Goal: Information Seeking & Learning: Check status

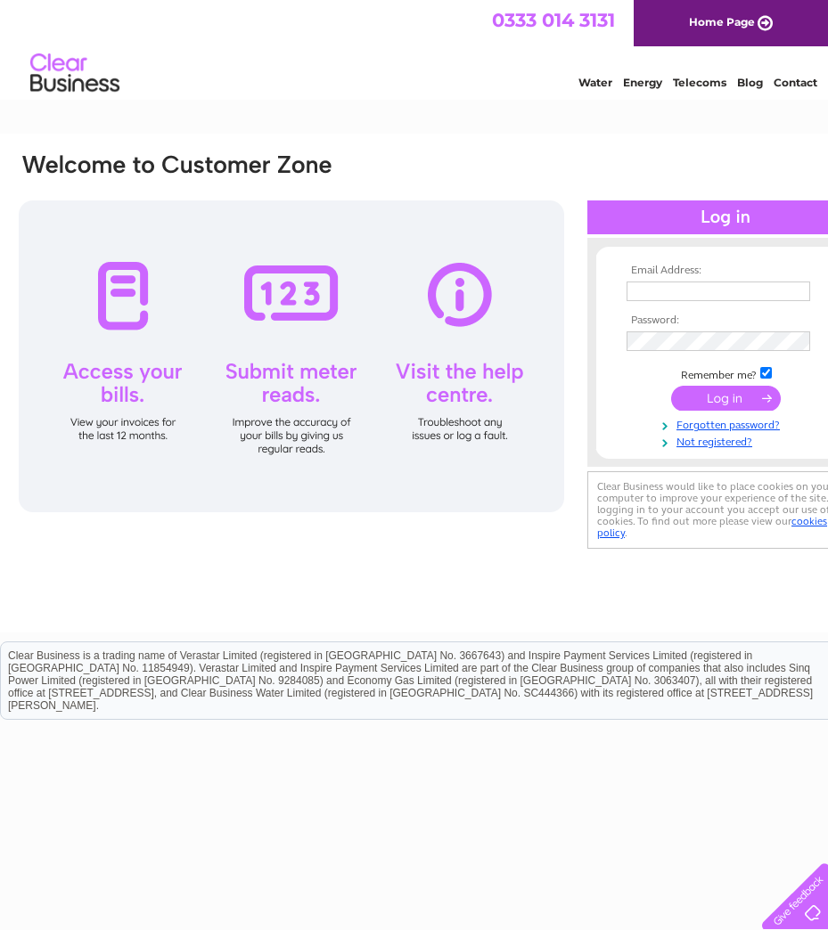
click at [641, 290] on input "text" at bounding box center [718, 292] width 184 height 20
type input "karen@emnplant.co.uk"
click at [671, 388] on input "submit" at bounding box center [726, 400] width 110 height 25
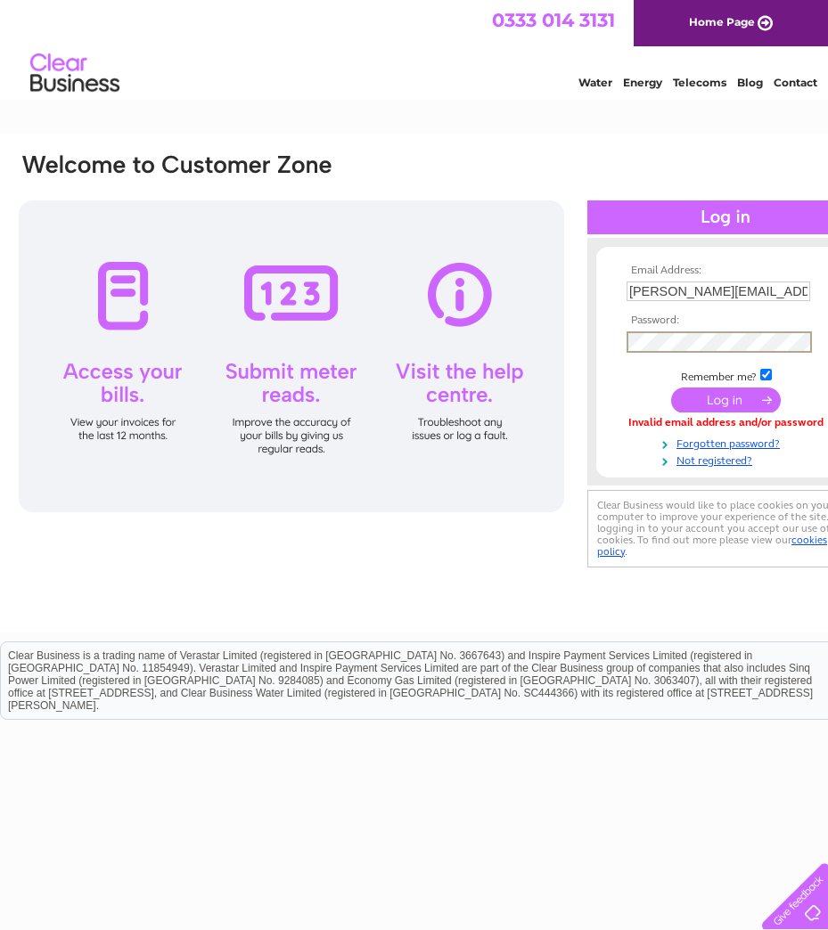
click at [671, 388] on input "submit" at bounding box center [726, 400] width 110 height 25
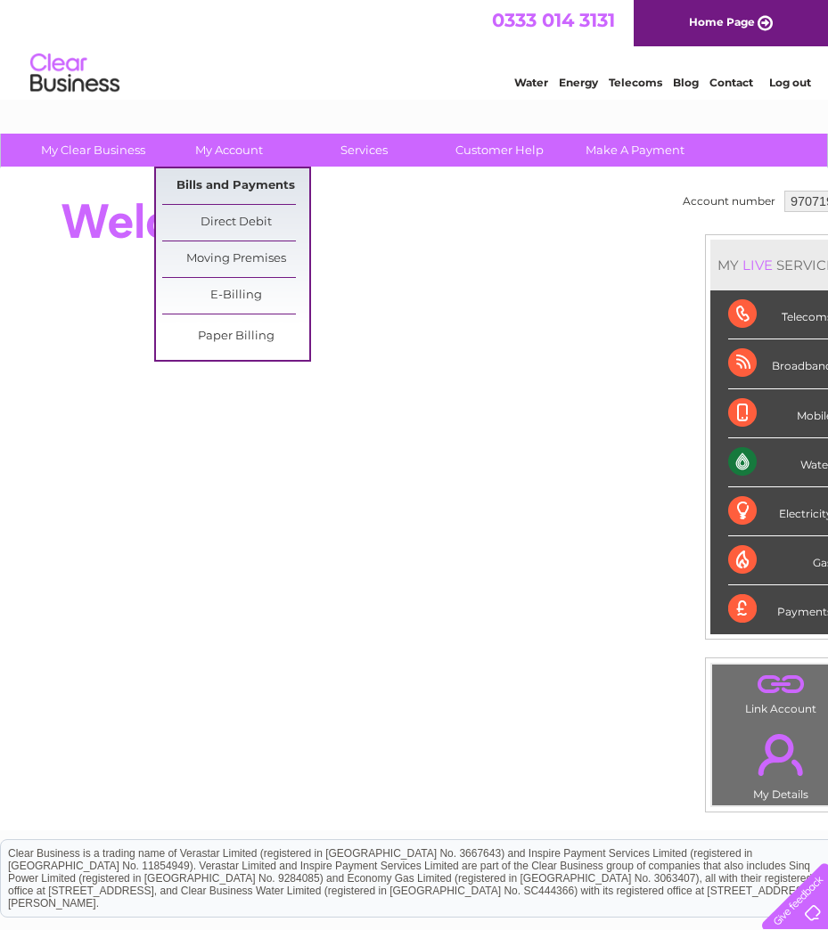
click at [256, 178] on link "Bills and Payments" at bounding box center [235, 186] width 147 height 36
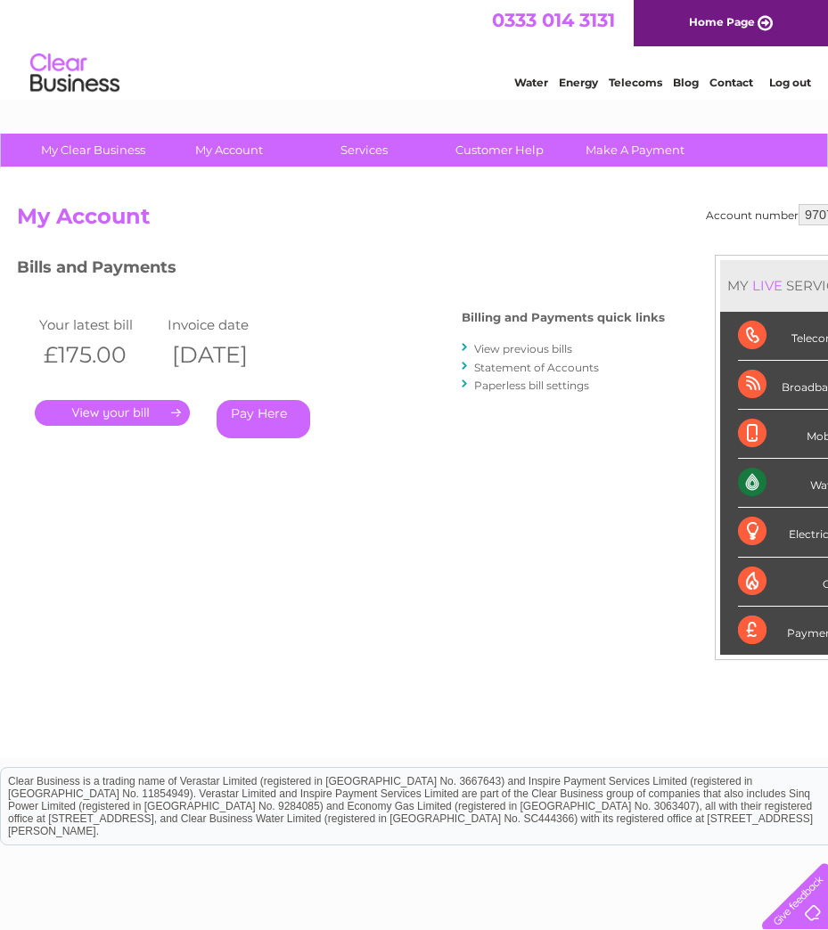
click at [145, 411] on link "." at bounding box center [112, 413] width 155 height 26
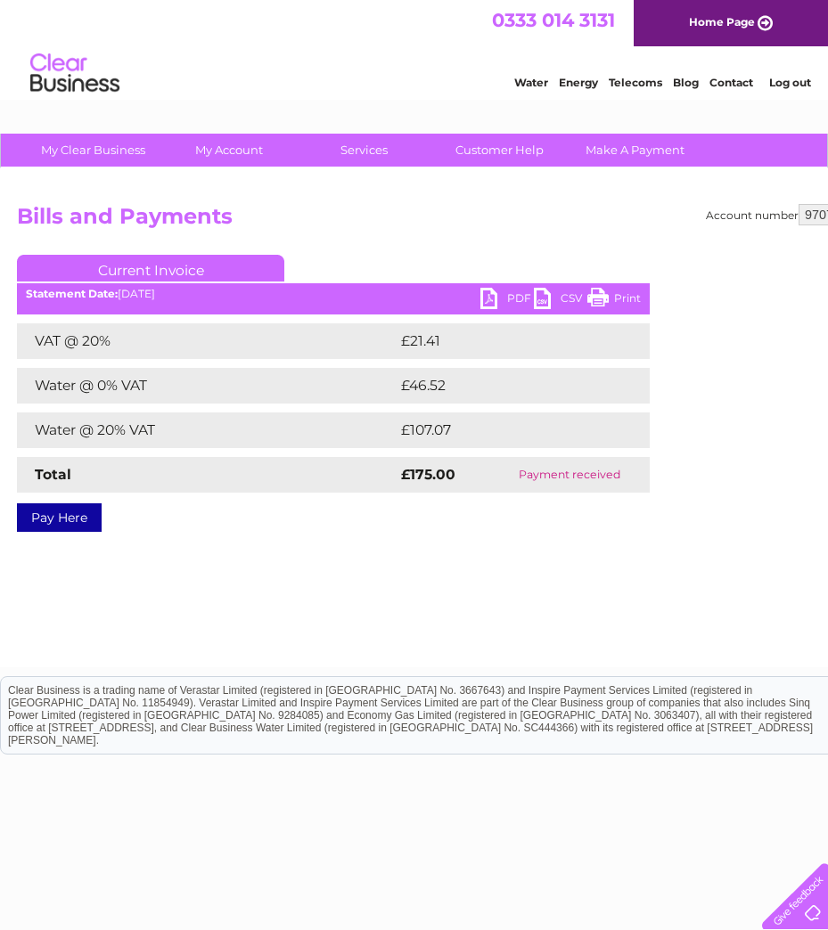
click at [505, 297] on link "PDF" at bounding box center [506, 301] width 53 height 26
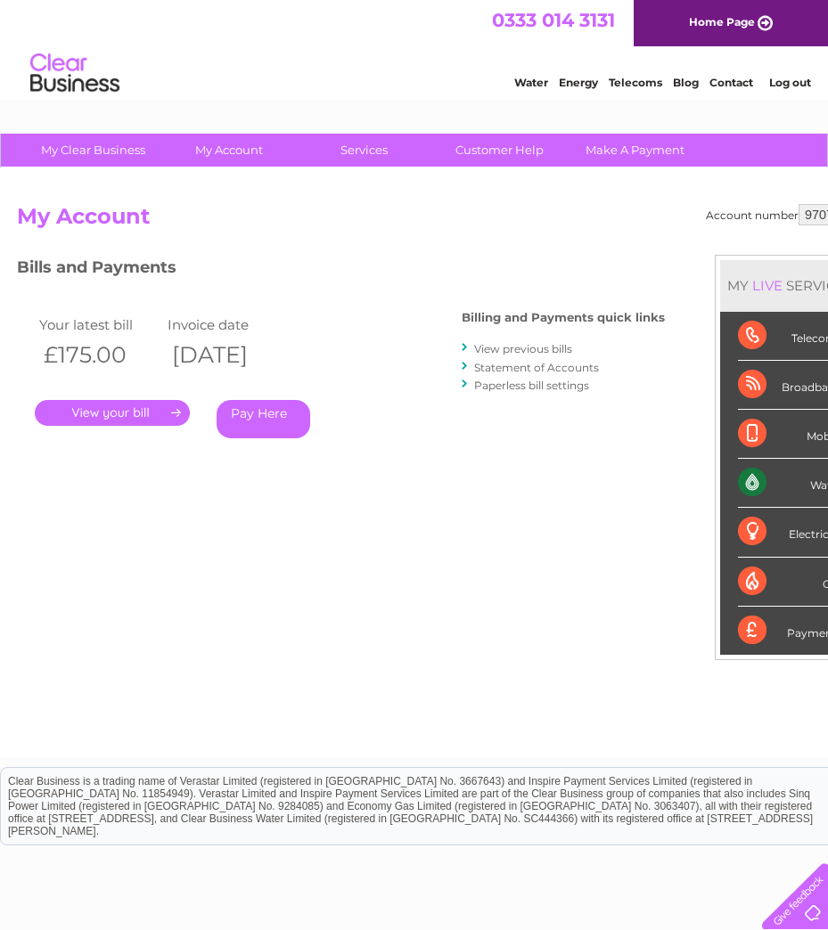
click at [119, 411] on link "." at bounding box center [112, 413] width 155 height 26
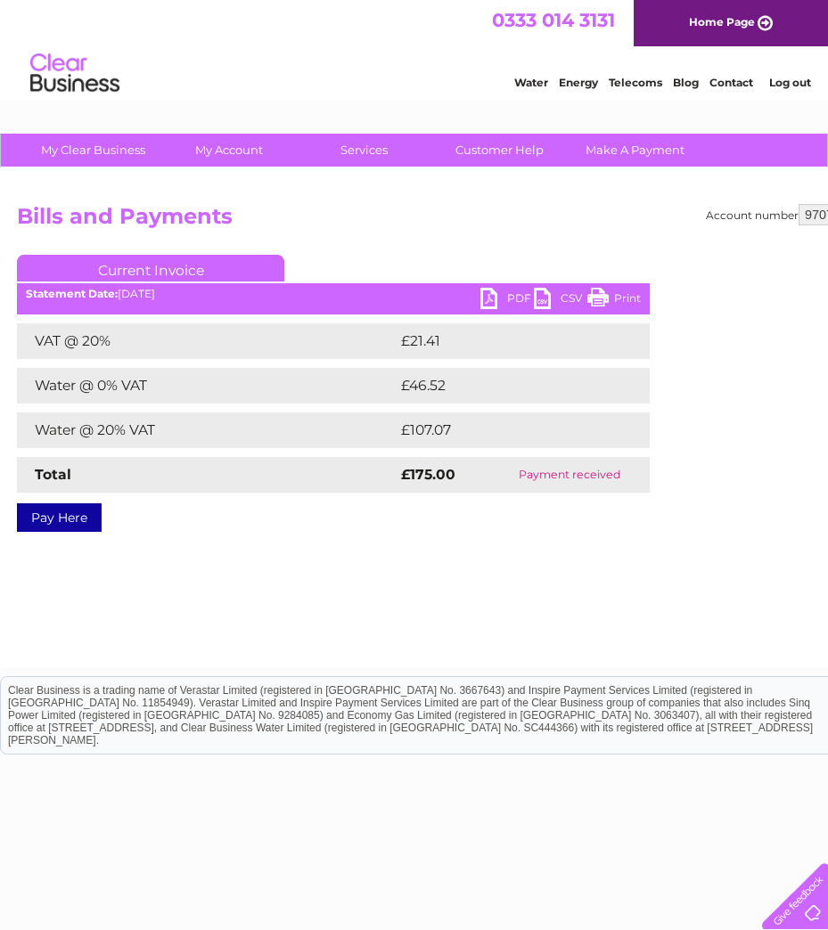
click at [210, 271] on link "Current Invoice" at bounding box center [150, 268] width 267 height 27
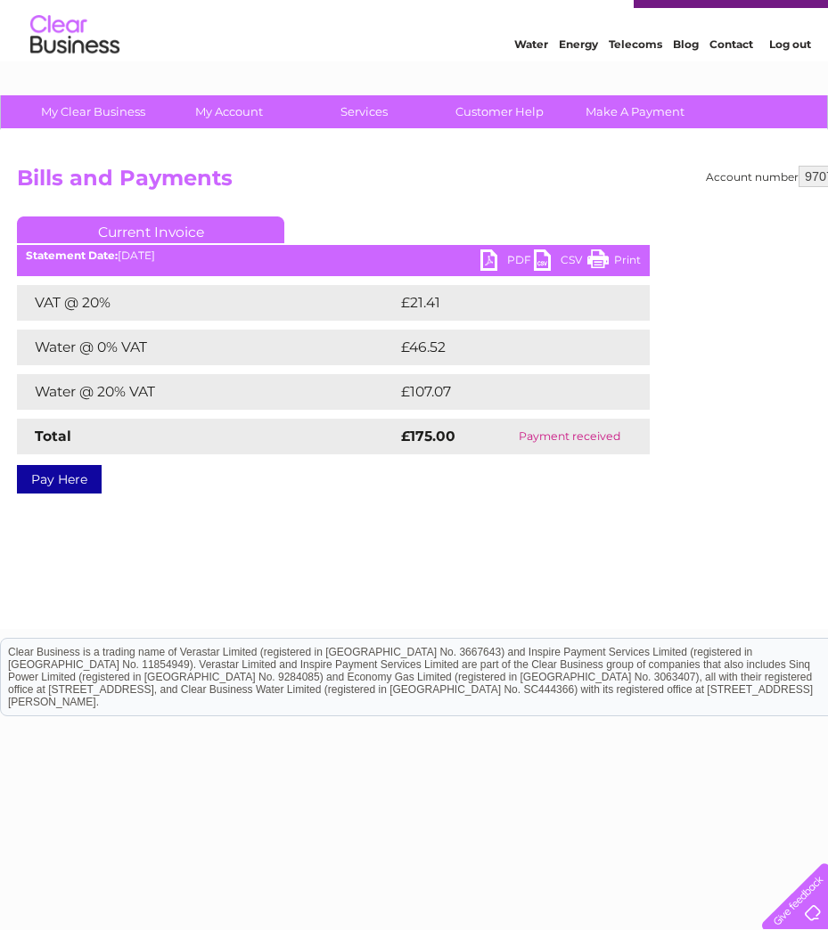
scroll to position [55, 0]
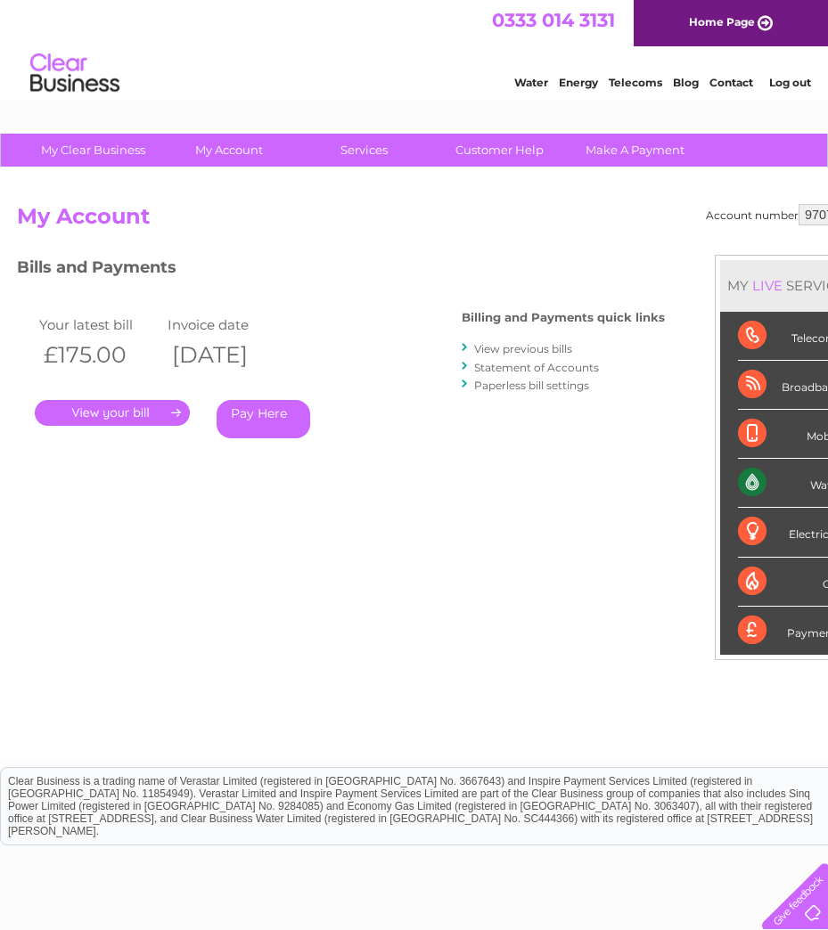
click at [126, 404] on link "." at bounding box center [112, 413] width 155 height 26
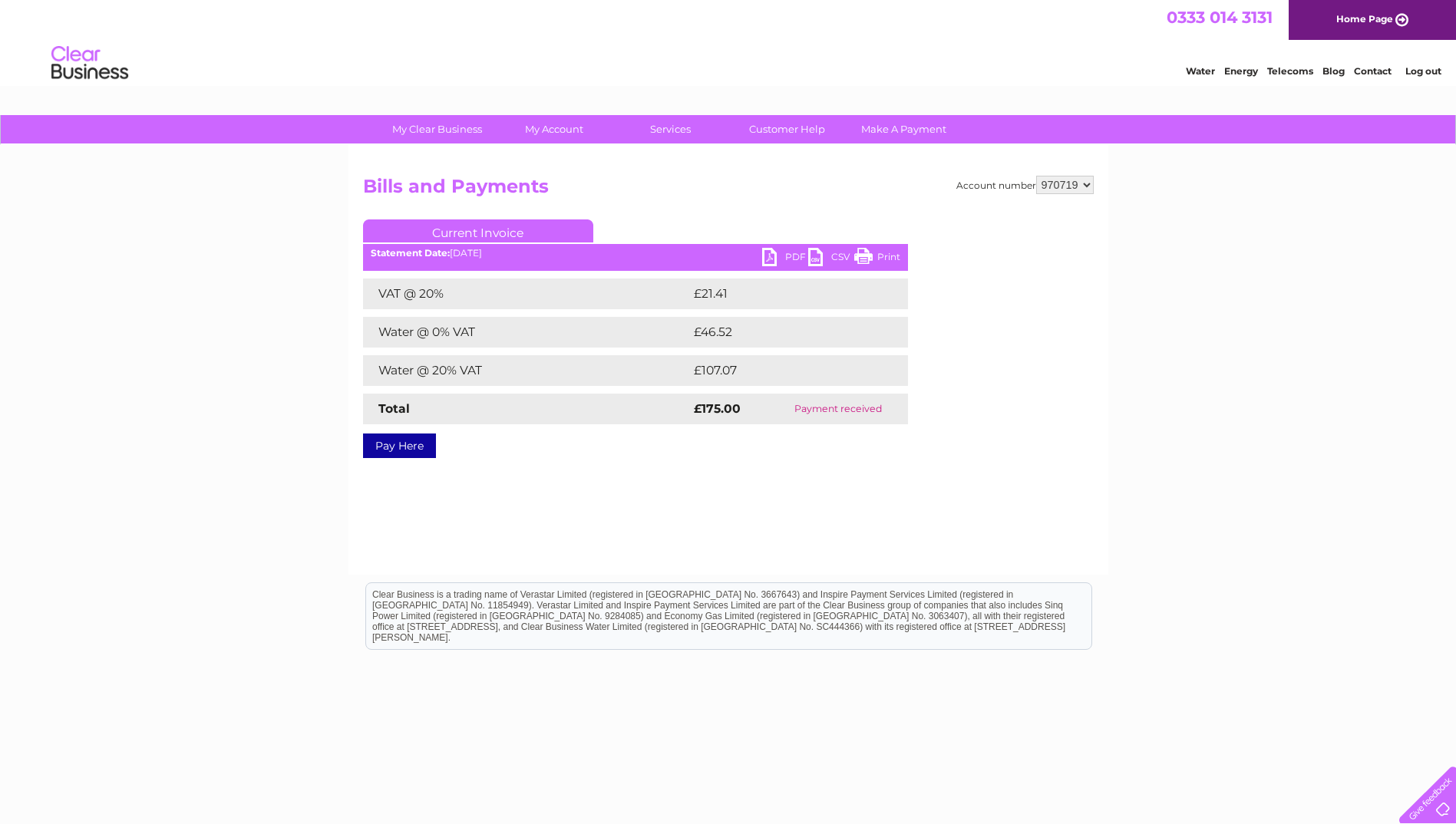
click at [544, 232] on link "Current Invoice" at bounding box center [477, 231] width 230 height 23
click at [509, 228] on link "Current Invoice" at bounding box center [477, 231] width 230 height 23
click at [490, 226] on link "Current Invoice" at bounding box center [477, 231] width 230 height 23
click at [466, 227] on link "Current Invoice" at bounding box center [477, 231] width 230 height 23
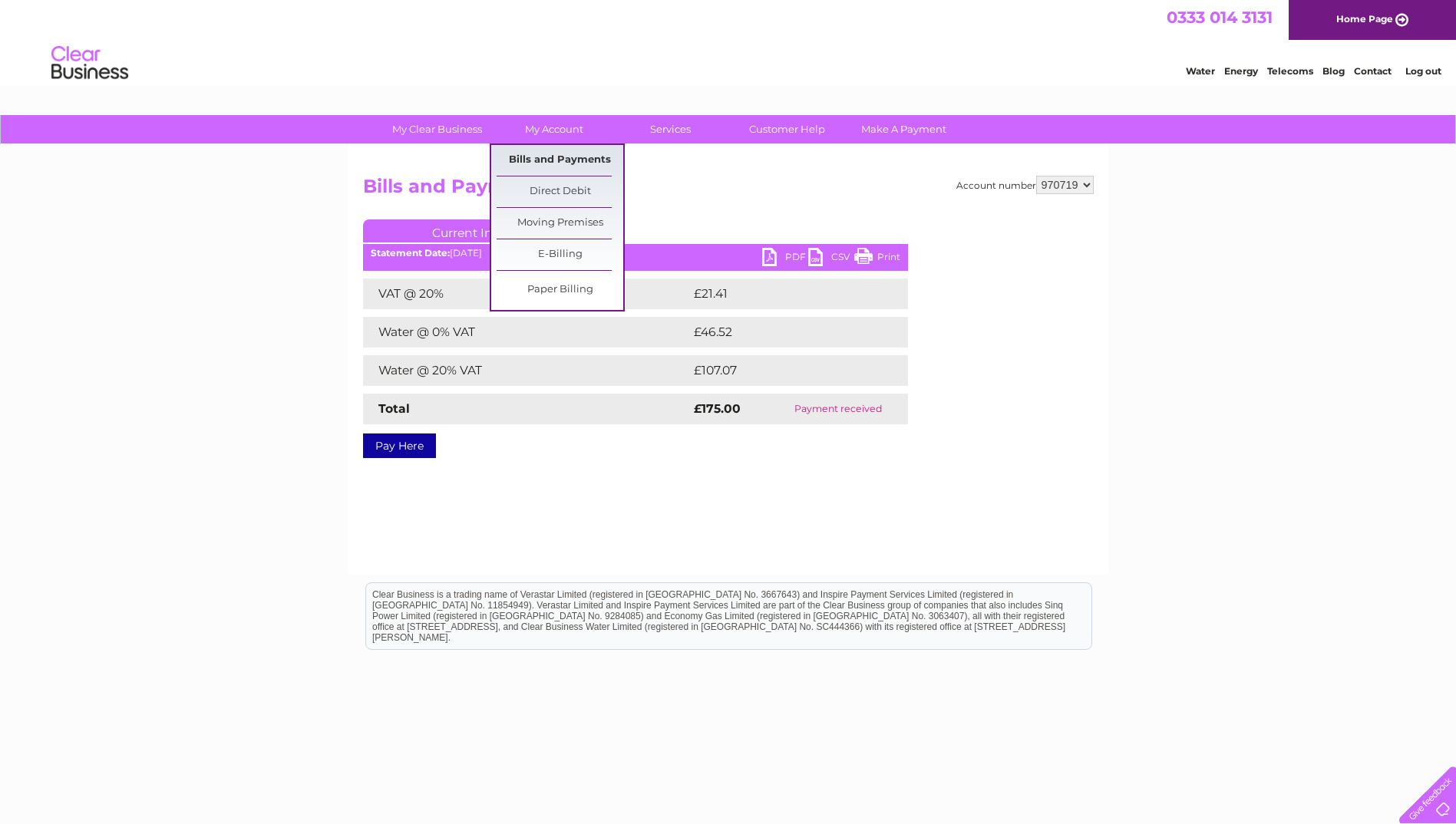
click at [571, 163] on link "Bills and Payments" at bounding box center [560, 160] width 127 height 31
click at [570, 162] on link "Bills and Payments" at bounding box center [560, 160] width 127 height 31
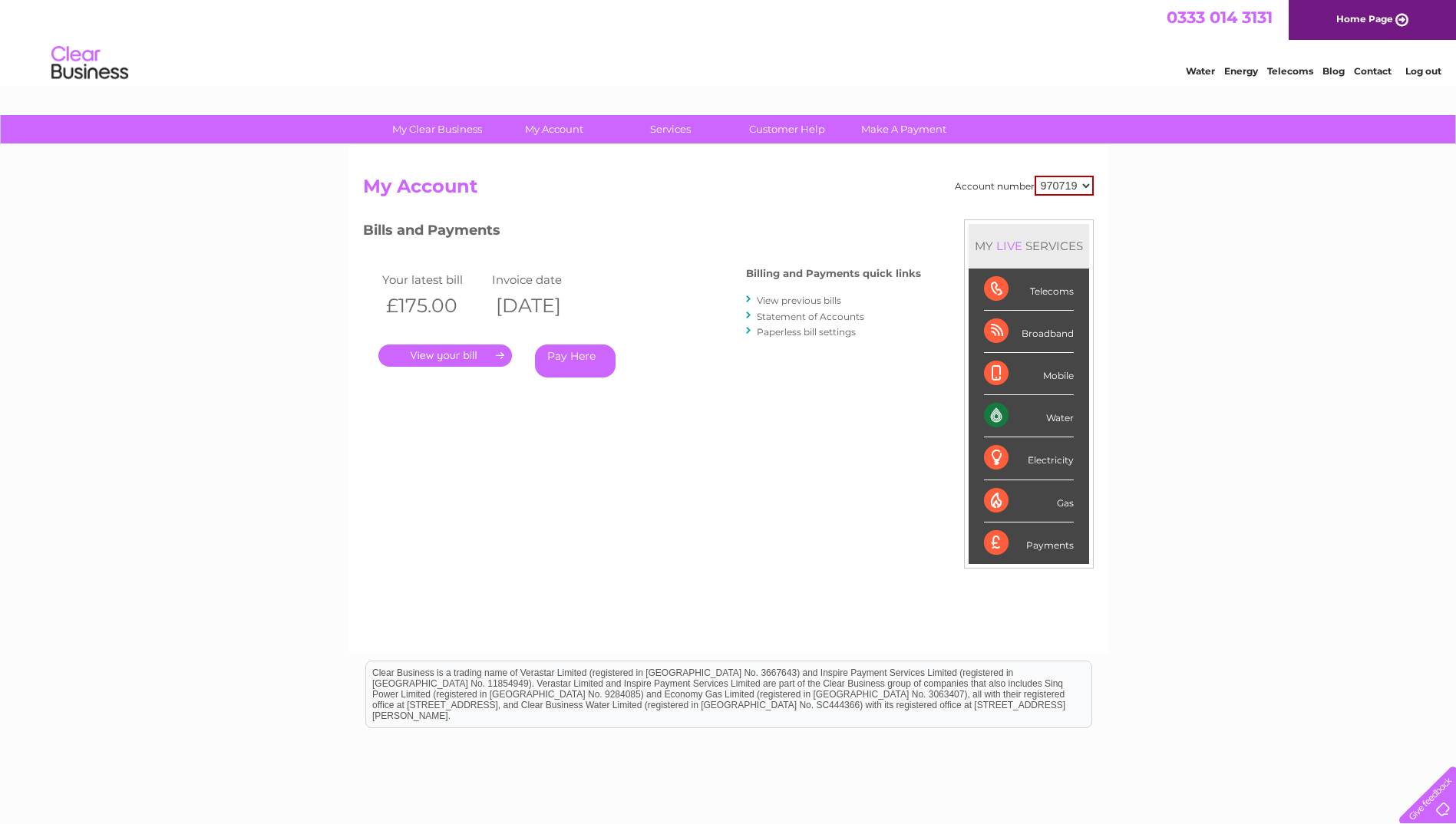
click at [793, 303] on link "View previous bills" at bounding box center [800, 300] width 84 height 11
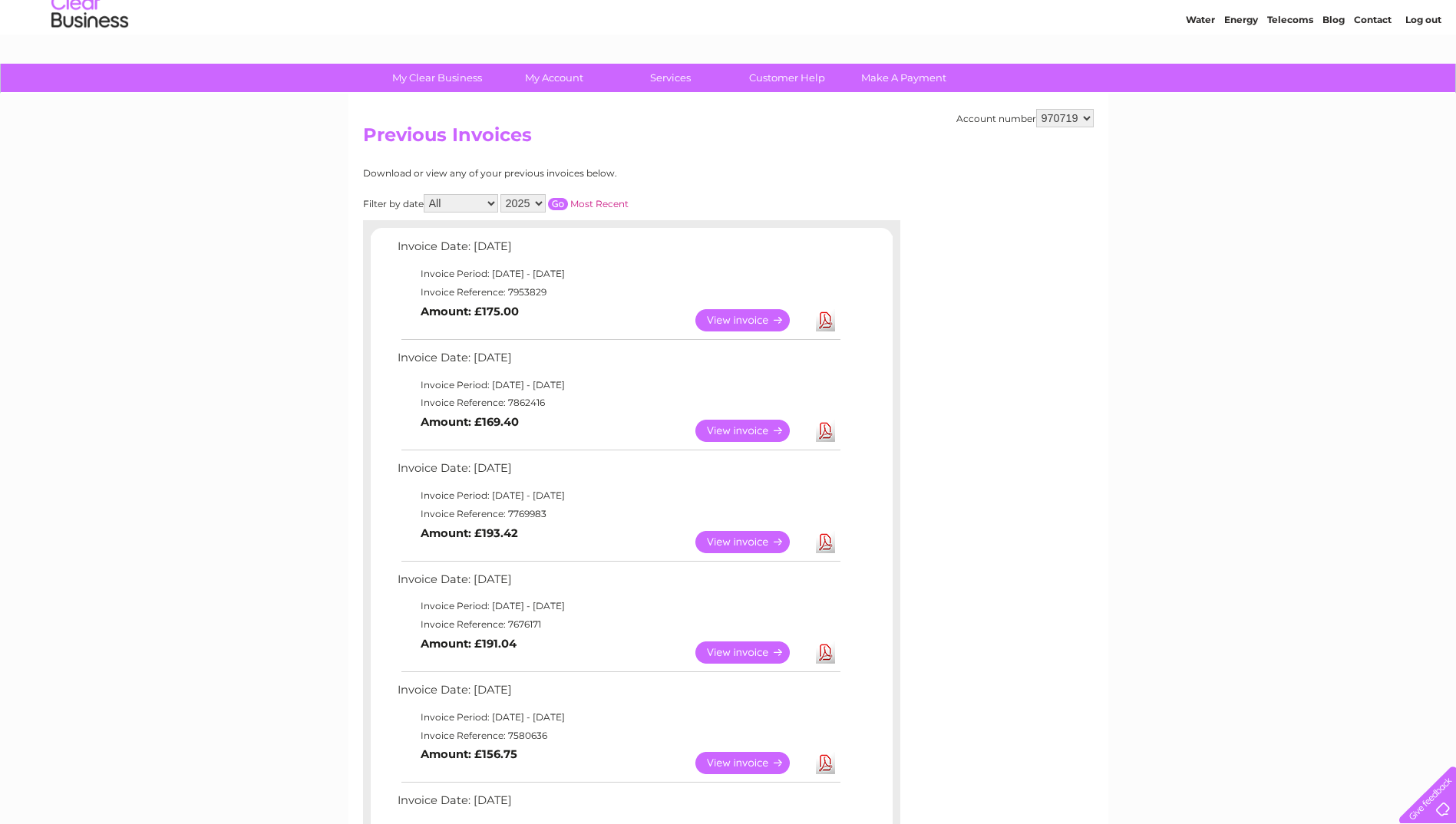
scroll to position [153, 0]
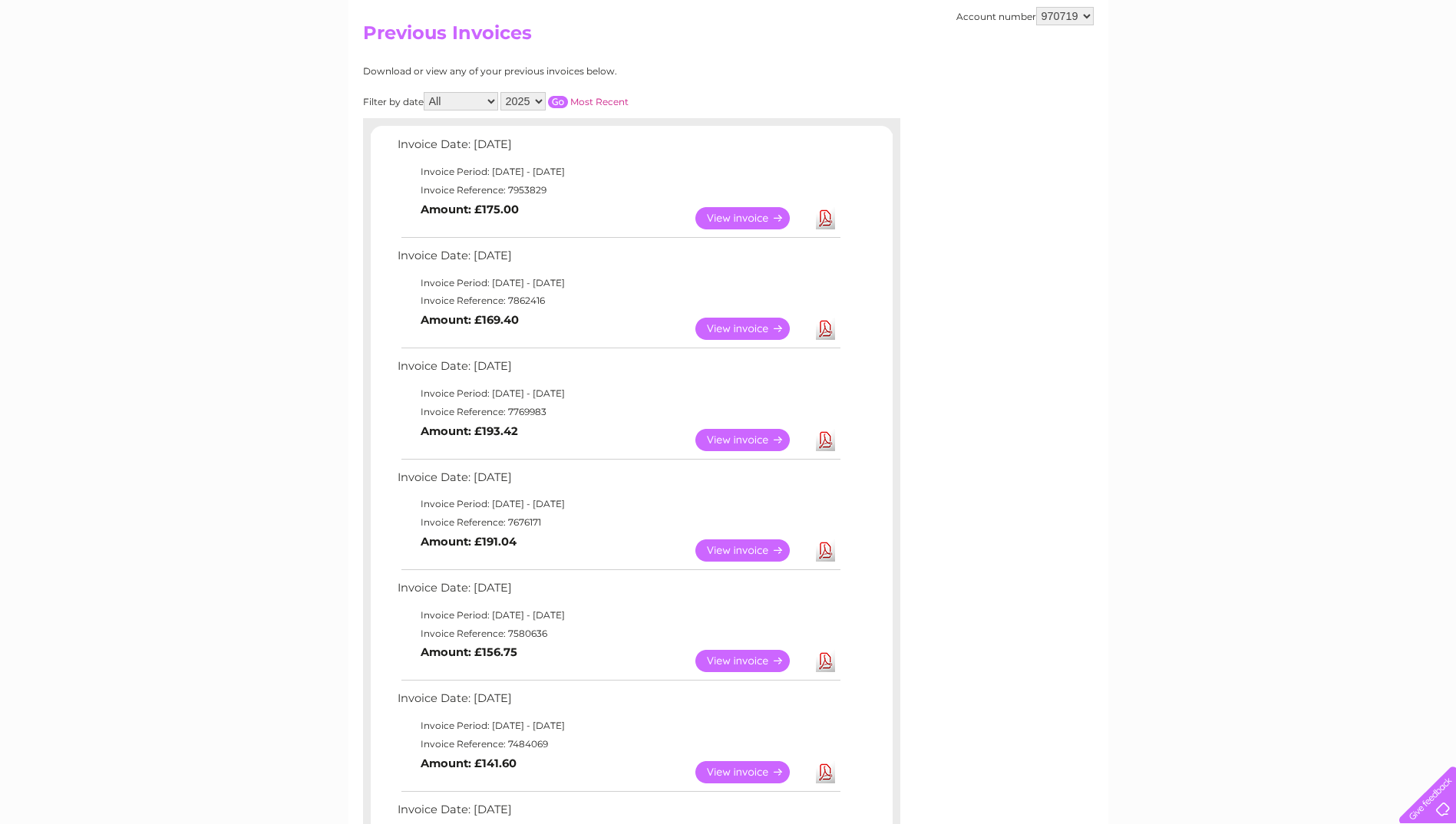
click at [749, 327] on link "View" at bounding box center [751, 329] width 113 height 22
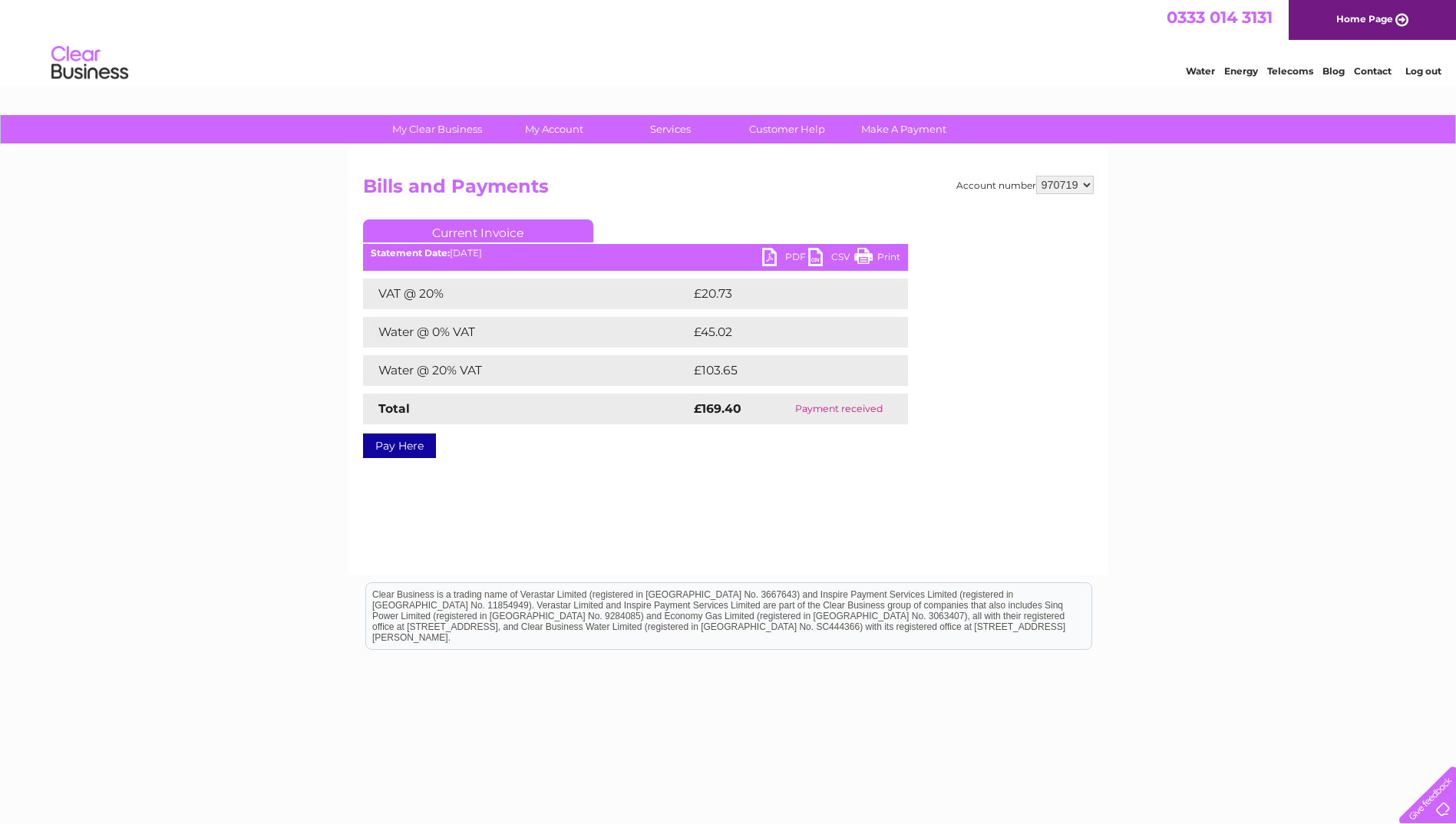
click at [776, 254] on link "PDF" at bounding box center [785, 259] width 46 height 22
